Goal: Information Seeking & Learning: Learn about a topic

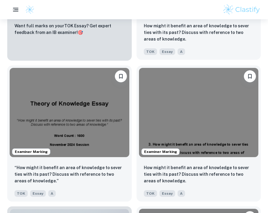
scroll to position [483, 0]
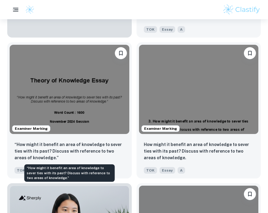
click at [106, 160] on div "“How might it benefit an area of knowledge to sever ties with its past? Discuss…" at bounding box center [70, 171] width 92 height 22
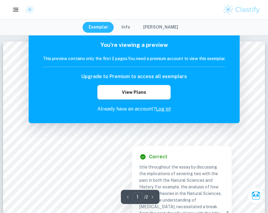
scroll to position [79, 0]
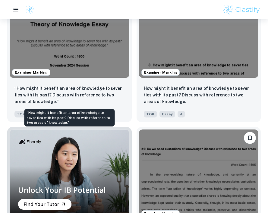
scroll to position [540, 0]
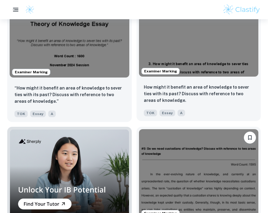
click at [197, 107] on div "TOK Essay A" at bounding box center [196, 112] width 110 height 10
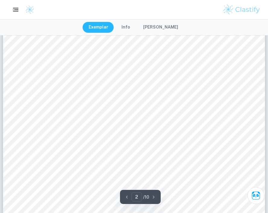
scroll to position [488, 0]
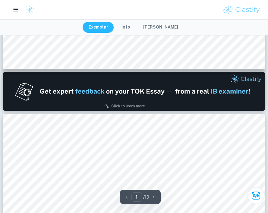
type input "2"
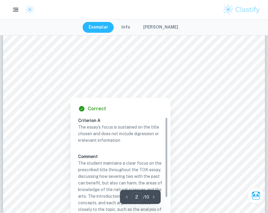
scroll to position [535, 0]
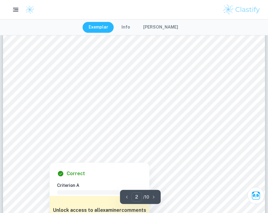
click at [194, 115] on div at bounding box center [133, 114] width 181 height 17
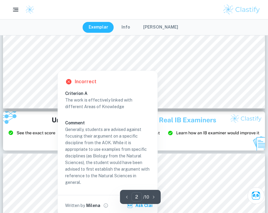
scroll to position [614, 0]
